Goal: Task Accomplishment & Management: Manage account settings

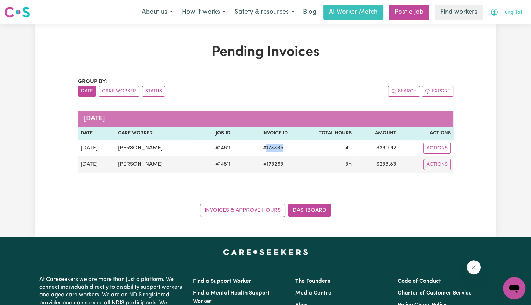
click at [504, 18] on button "Hung Tat" at bounding box center [506, 12] width 41 height 15
click at [493, 34] on link "Logout" at bounding box center [498, 40] width 55 height 13
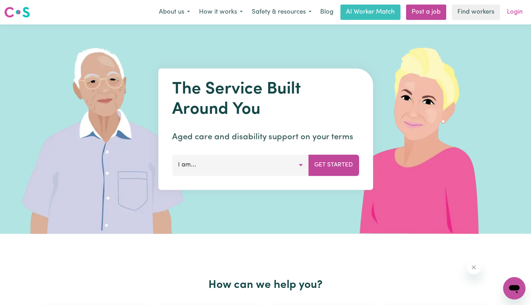
click at [514, 16] on link "Login" at bounding box center [515, 12] width 24 height 15
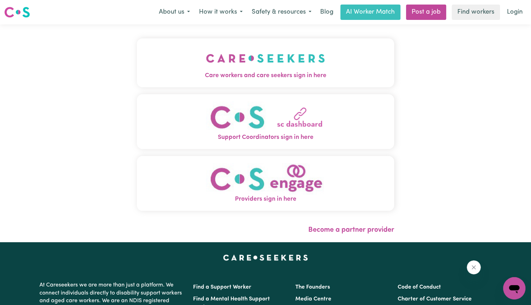
click at [246, 64] on img "Care workers and care seekers sign in here" at bounding box center [265, 58] width 119 height 26
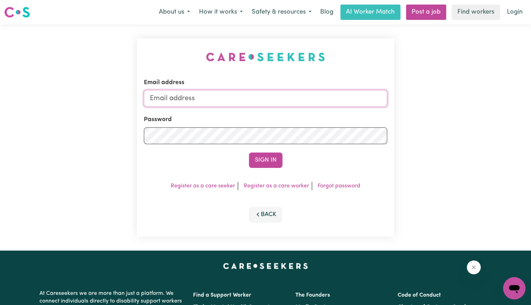
drag, startPoint x: 240, startPoint y: 98, endPoint x: 233, endPoint y: 98, distance: 7.0
click at [240, 98] on input "Email address" at bounding box center [265, 98] width 243 height 17
drag, startPoint x: 187, startPoint y: 98, endPoint x: 501, endPoint y: 117, distance: 314.7
click at [501, 117] on div "Email address [EMAIL_ADDRESS][DOMAIN_NAME] Password Sign In Register as a care …" at bounding box center [265, 137] width 531 height 226
type input "[EMAIL_ADDRESS][DOMAIN_NAME]"
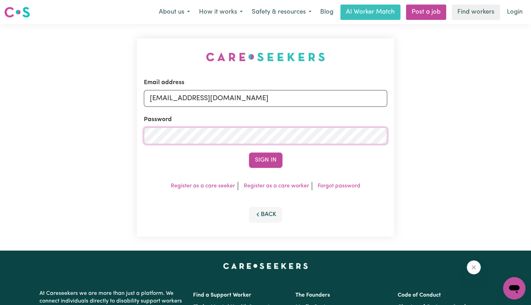
click at [249, 153] on button "Sign In" at bounding box center [266, 160] width 34 height 15
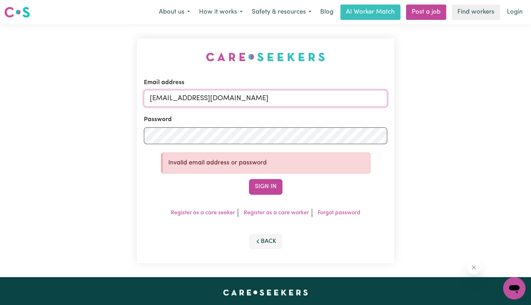
click at [228, 101] on input "[EMAIL_ADDRESS][DOMAIN_NAME]" at bounding box center [265, 98] width 243 height 17
click at [66, 155] on div "Email address [EMAIL_ADDRESS][DOMAIN_NAME] Password Invalid email address or pa…" at bounding box center [265, 150] width 531 height 253
click at [249, 179] on button "Sign In" at bounding box center [266, 186] width 34 height 15
